Goal: Navigation & Orientation: Go to known website

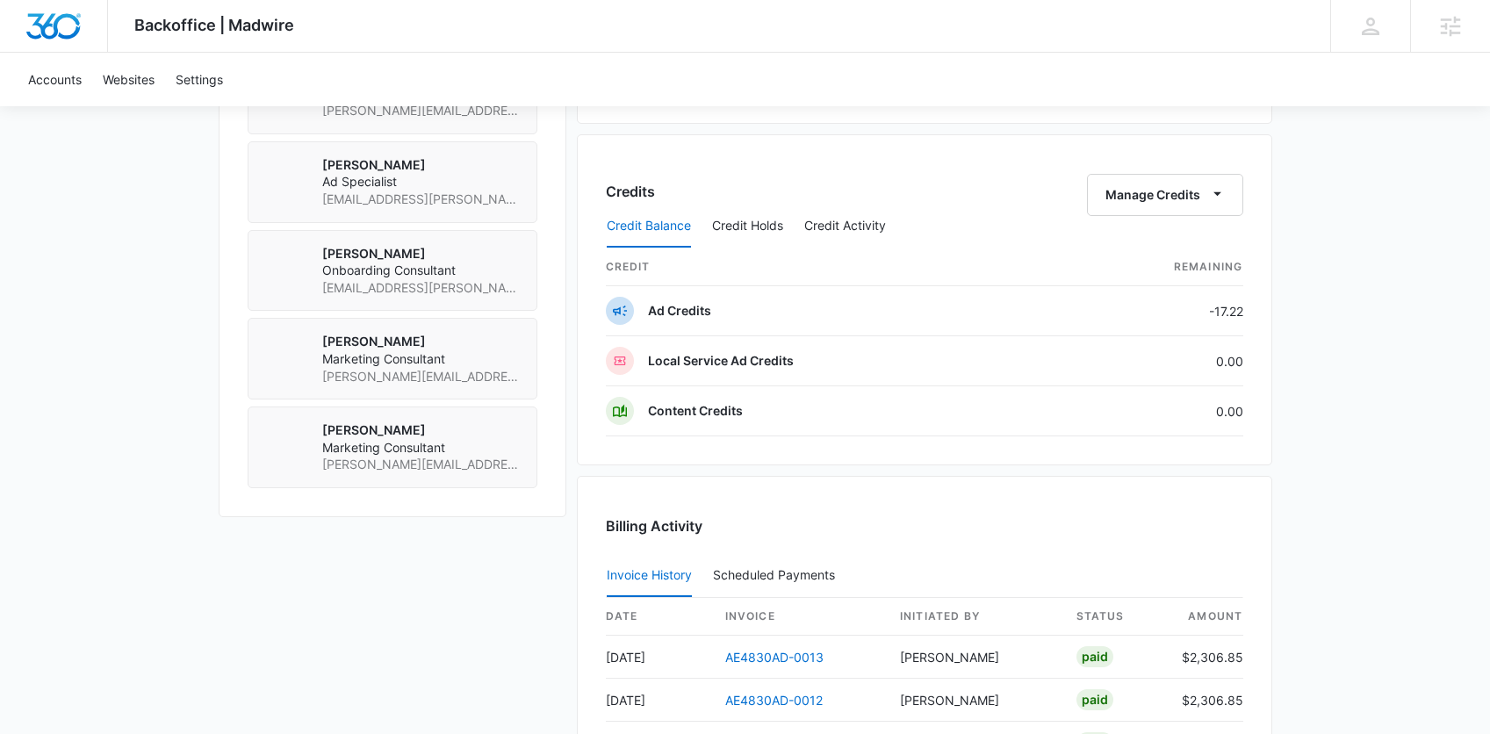
scroll to position [1336, 0]
